Goal: Task Accomplishment & Management: Complete application form

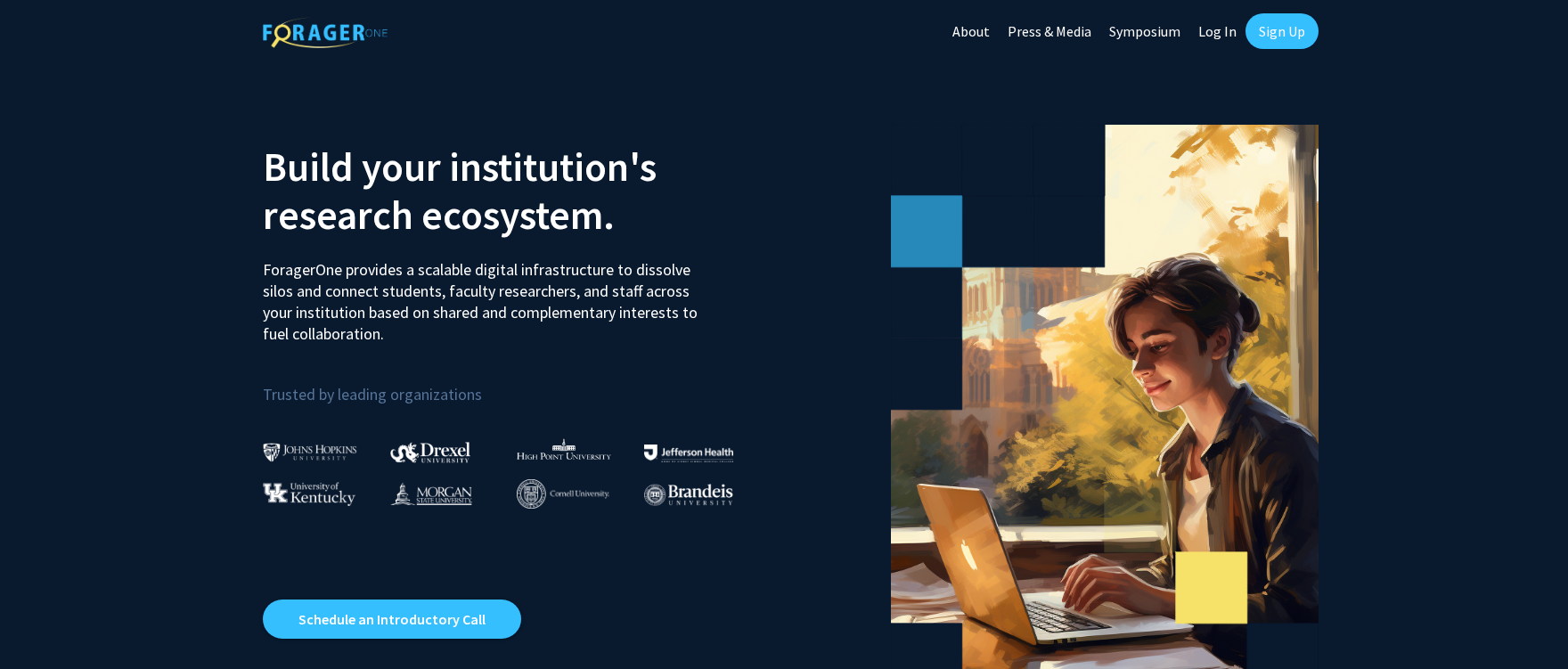
click at [1132, 29] on link "Symposium" at bounding box center [1144, 31] width 89 height 63
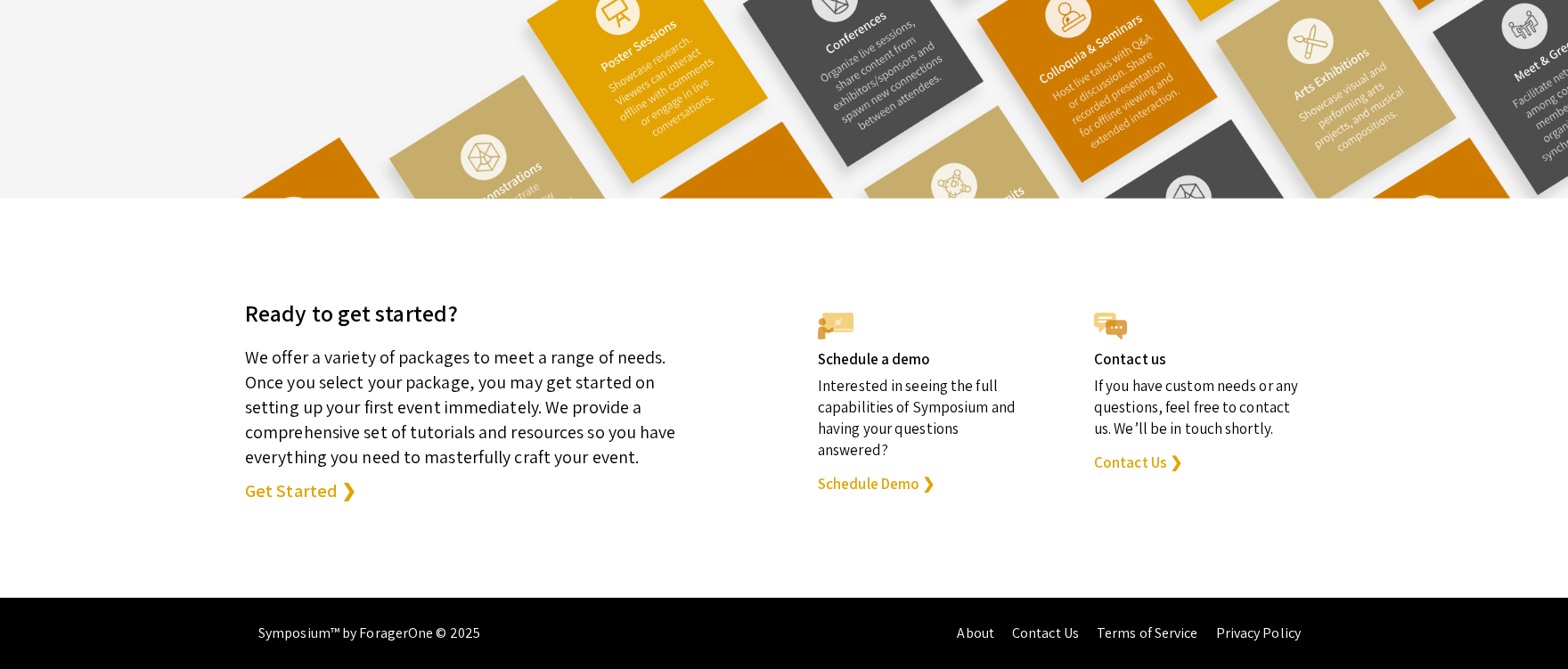
scroll to position [4965, 0]
click at [1049, 630] on link "Contact Us" at bounding box center [1046, 633] width 67 height 19
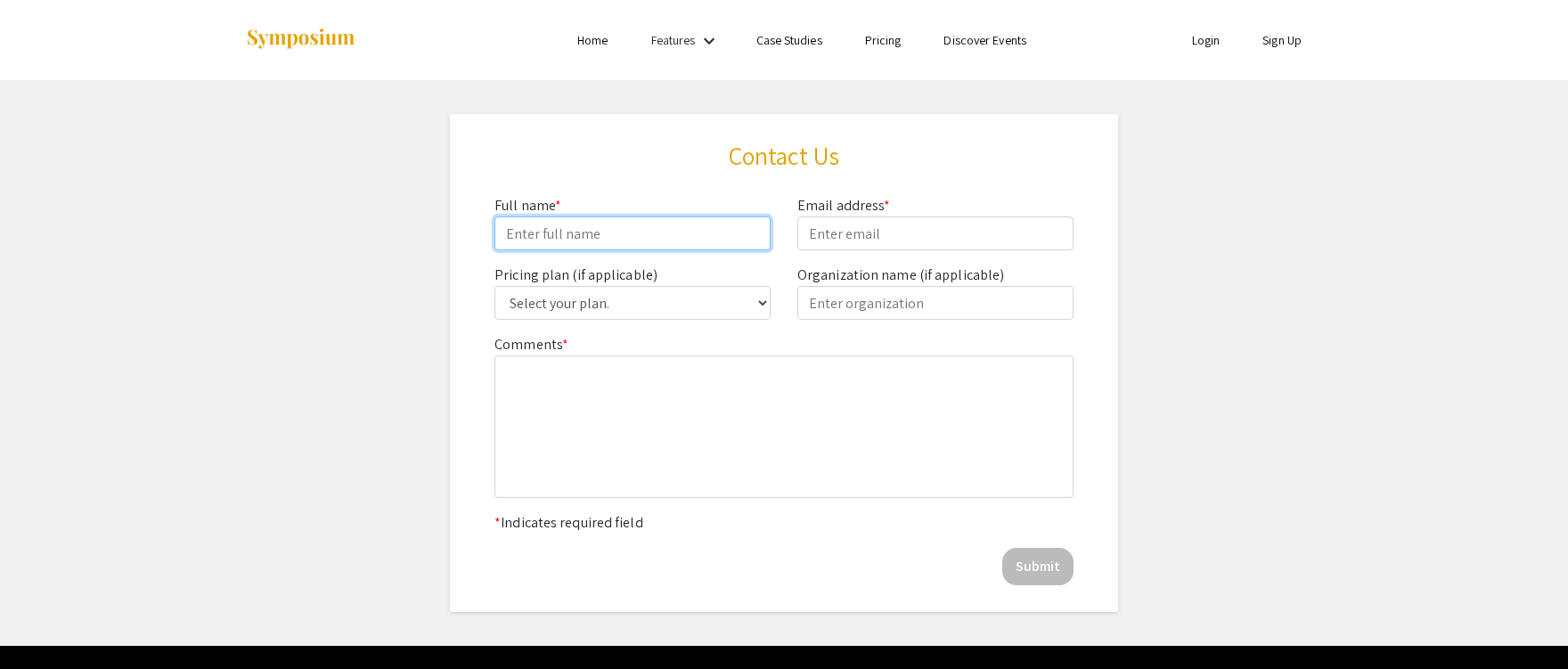
click at [616, 235] on input "Comments *" at bounding box center [632, 233] width 276 height 34
type input "[PERSON_NAME]"
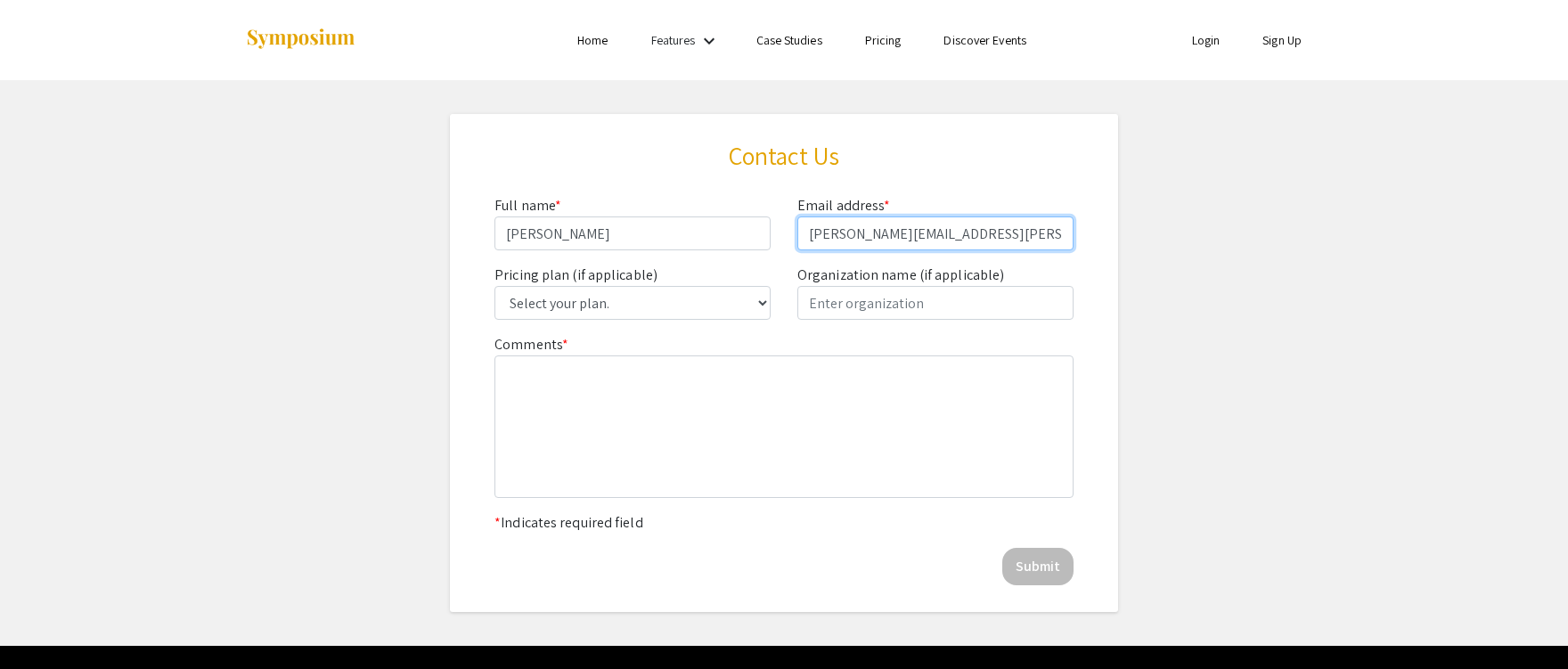
type input "[PERSON_NAME][EMAIL_ADDRESS][PERSON_NAME][DOMAIN_NAME]"
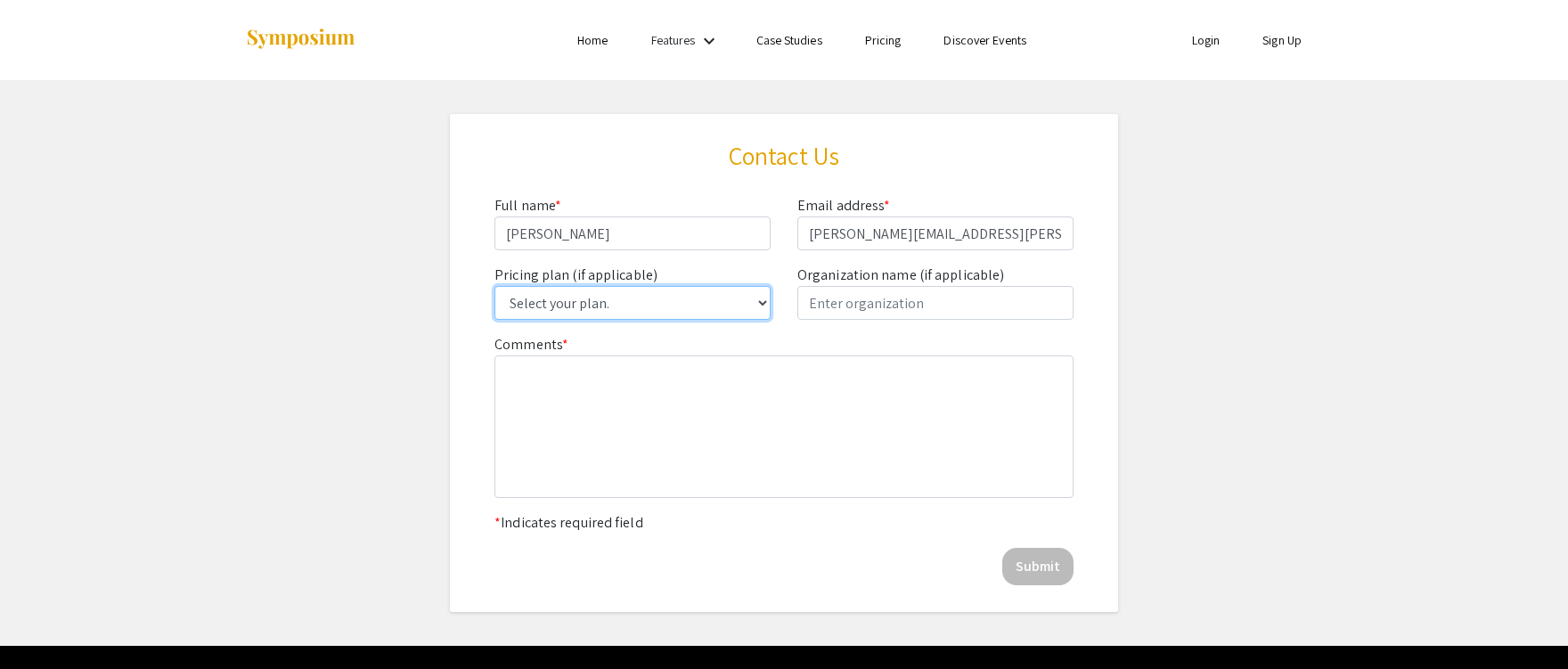
click at [679, 296] on select "Select your plan. Single Event Lite Single Event Plus Single Event Premium Lite…" at bounding box center [632, 302] width 276 height 34
click at [751, 299] on select "Select your plan. Single Event Lite Single Event Plus Single Event Premium Lite…" at bounding box center [632, 302] width 276 height 34
select select "5: Plus Subscription"
click at [494, 286] on select "Select your plan. Single Event Lite Single Event Plus Single Event Premium Lite…" at bounding box center [632, 302] width 276 height 34
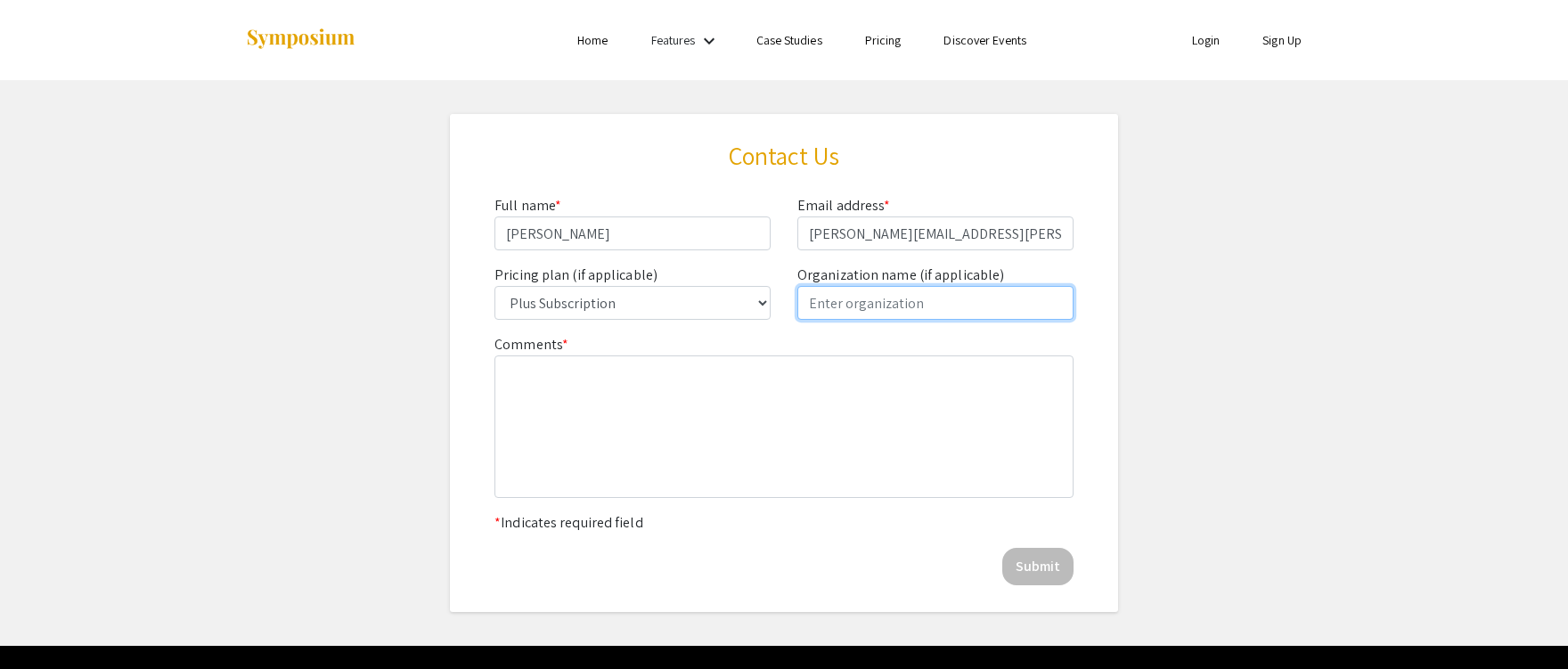
click at [860, 305] on input "text" at bounding box center [935, 302] width 276 height 34
type input "[US_STATE][GEOGRAPHIC_DATA]"
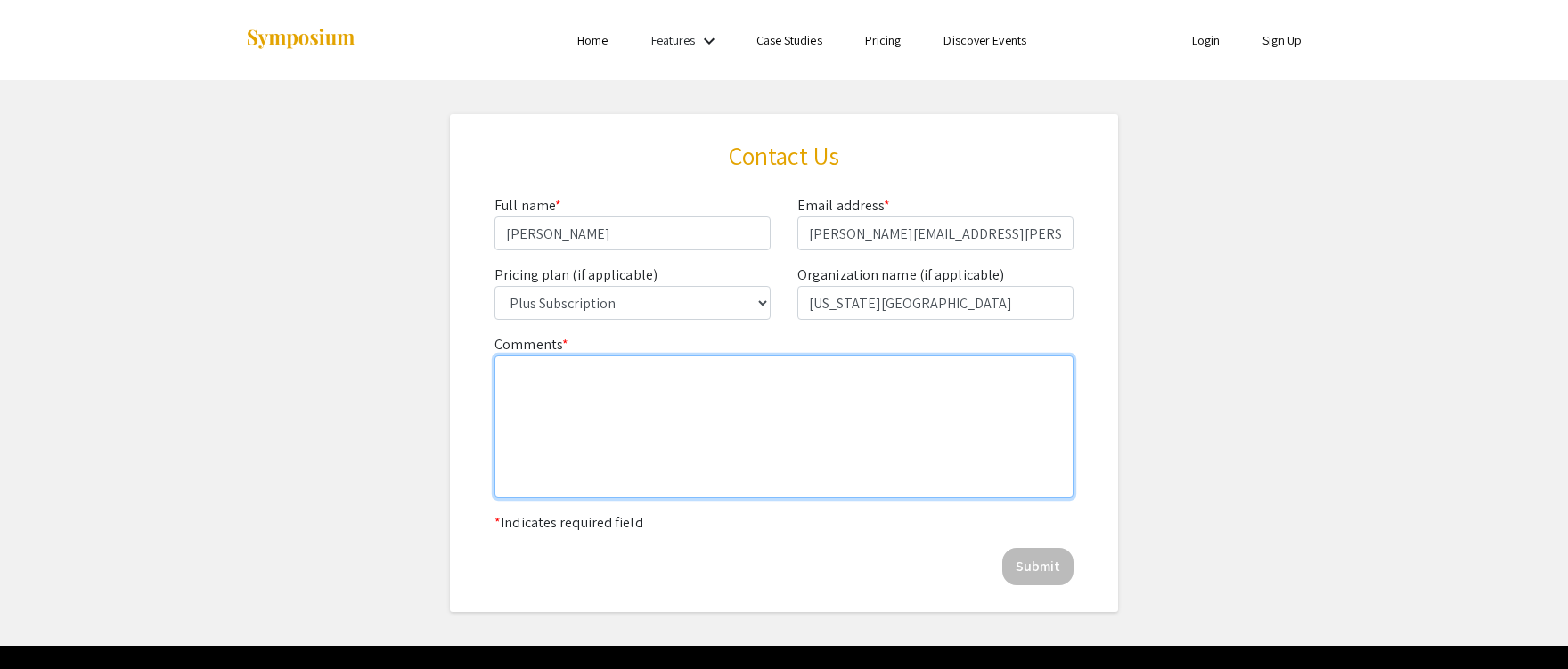
click at [716, 396] on textarea at bounding box center [784, 426] width 579 height 142
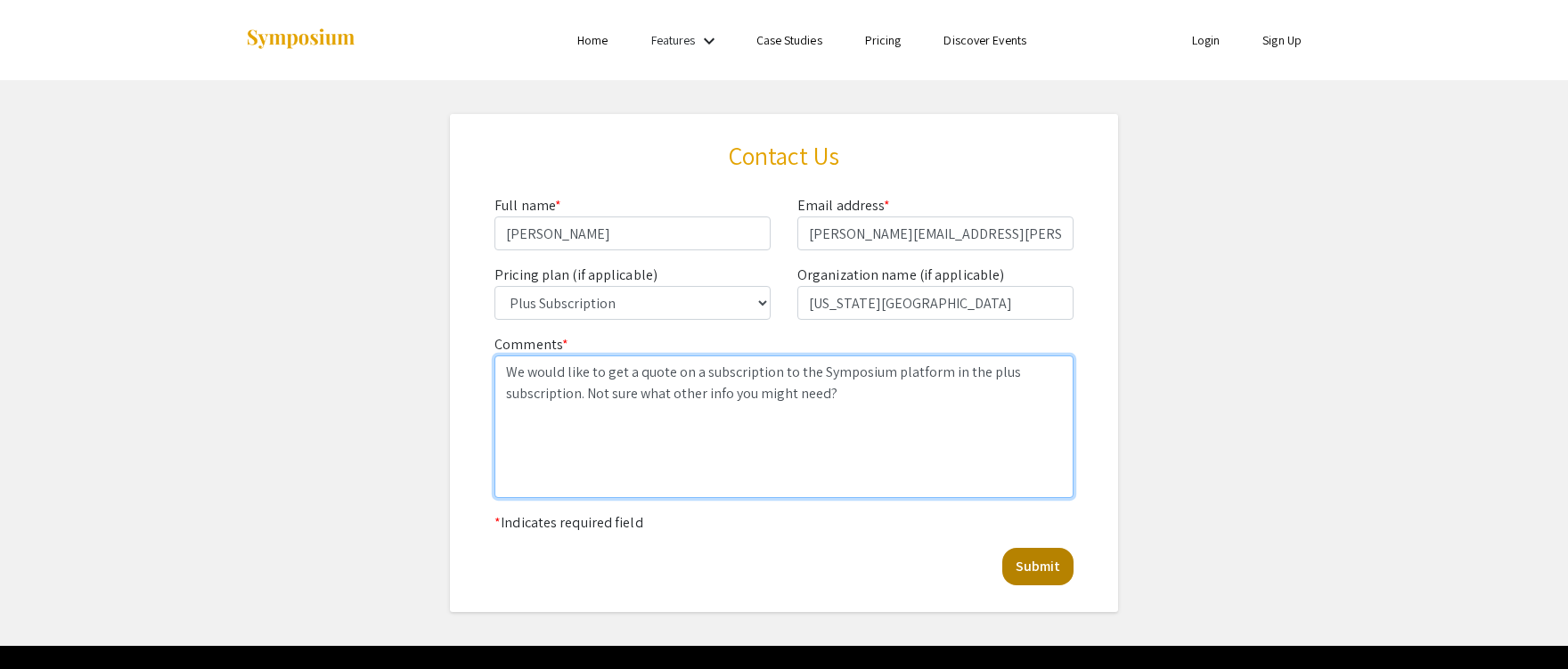
type textarea "We would like to get a quote on a subscription to the Symposium platform in the…"
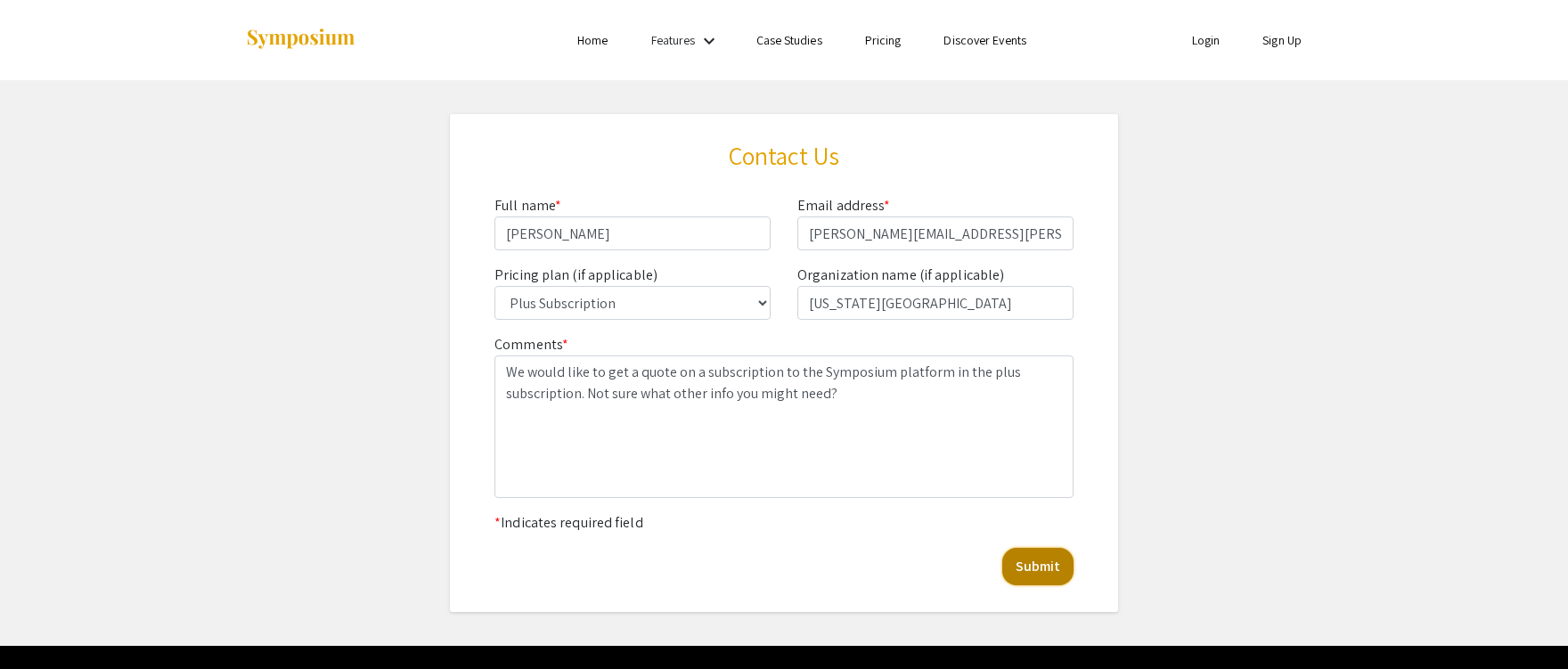
click at [1036, 566] on button "Submit" at bounding box center [1037, 566] width 72 height 37
